Goal: Learn about a topic: Learn about a topic

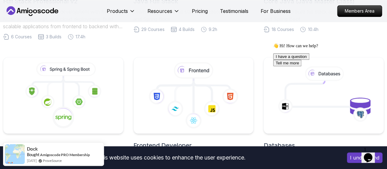
scroll to position [265, 0]
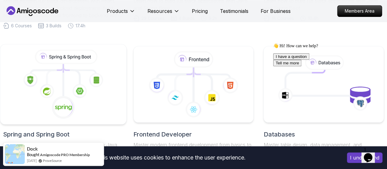
click at [92, 88] on icon at bounding box center [64, 84] width 116 height 69
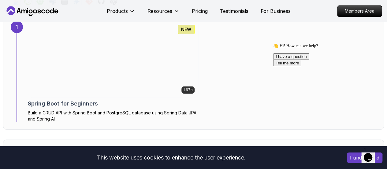
scroll to position [424, 0]
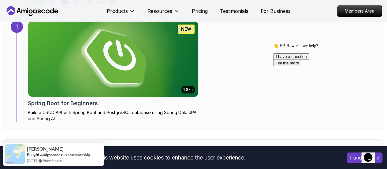
click at [135, 77] on img at bounding box center [113, 59] width 178 height 80
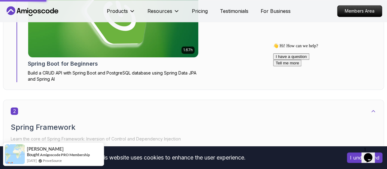
scroll to position [468, 0]
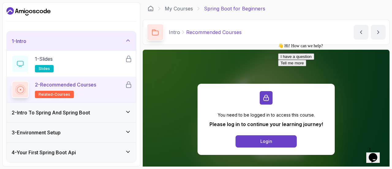
scroll to position [64, 0]
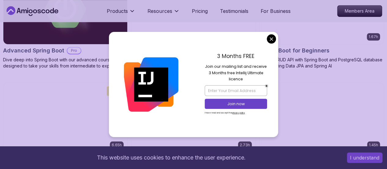
scroll to position [220, 0]
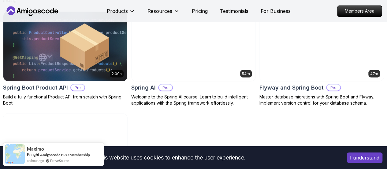
scroll to position [507, 0]
